Goal: Task Accomplishment & Management: Use online tool/utility

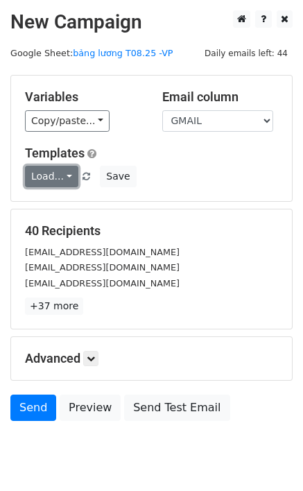
click at [64, 179] on link "Load..." at bounding box center [51, 176] width 53 height 21
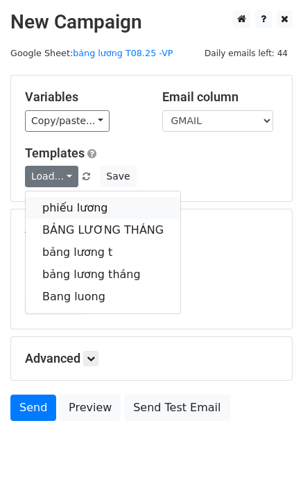
click at [67, 209] on link "phiếu lương" at bounding box center [103, 208] width 155 height 22
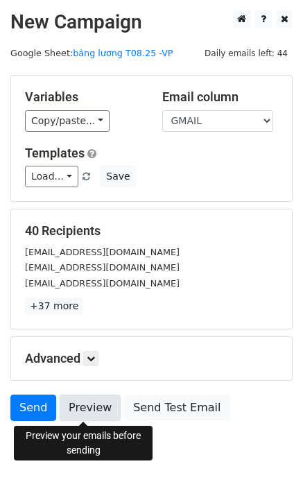
click at [96, 409] on link "Preview" at bounding box center [90, 407] width 61 height 26
click at [68, 406] on link "Preview" at bounding box center [90, 407] width 61 height 26
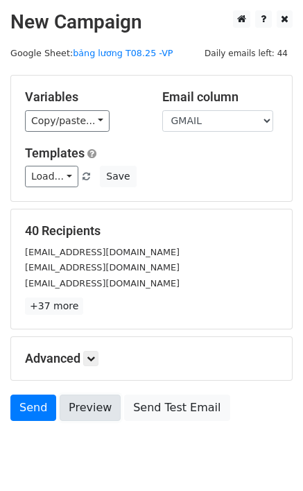
click at [71, 418] on link "Preview" at bounding box center [90, 407] width 61 height 26
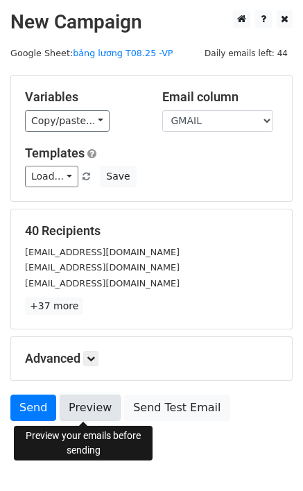
click at [76, 412] on link "Preview" at bounding box center [90, 407] width 61 height 26
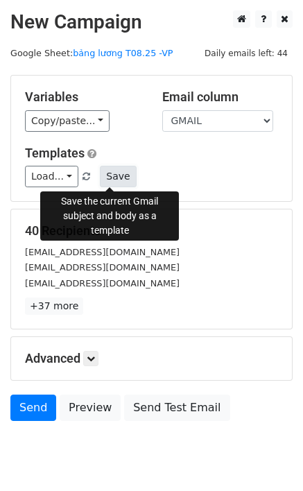
click at [112, 177] on button "Save" at bounding box center [118, 176] width 36 height 21
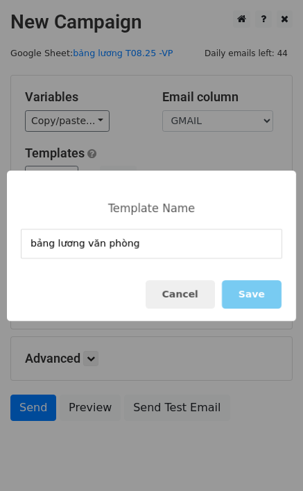
type input "bảng lương văn phòng"
click at [249, 299] on button "Save" at bounding box center [252, 294] width 60 height 28
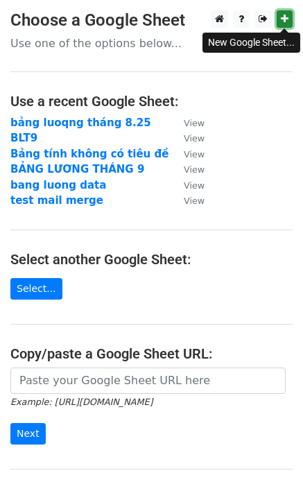
click at [281, 19] on icon at bounding box center [285, 19] width 8 height 10
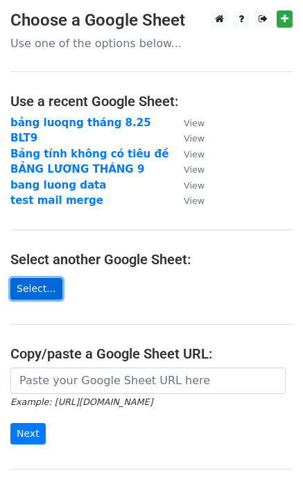
click at [23, 283] on link "Select..." at bounding box center [36, 288] width 52 height 21
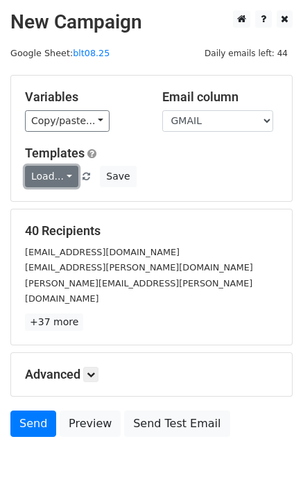
click at [55, 178] on link "Load..." at bounding box center [51, 176] width 53 height 21
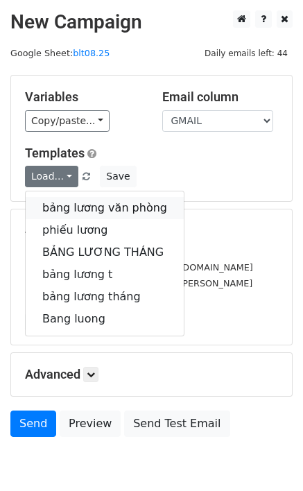
click at [69, 204] on link "bảng lương văn phòng" at bounding box center [105, 208] width 158 height 22
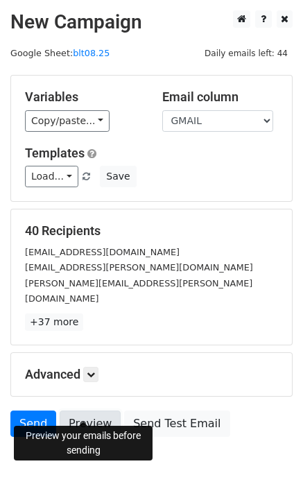
click at [97, 410] on link "Preview" at bounding box center [90, 423] width 61 height 26
click at [90, 410] on link "Preview" at bounding box center [90, 423] width 61 height 26
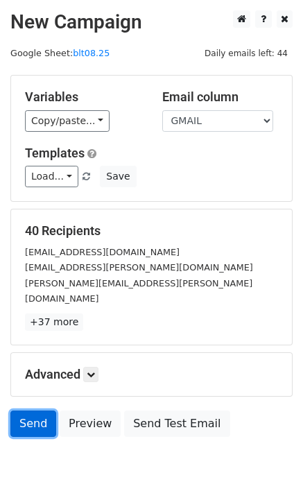
click at [37, 410] on link "Send" at bounding box center [33, 423] width 46 height 26
